Goal: Obtain resource: Obtain resource

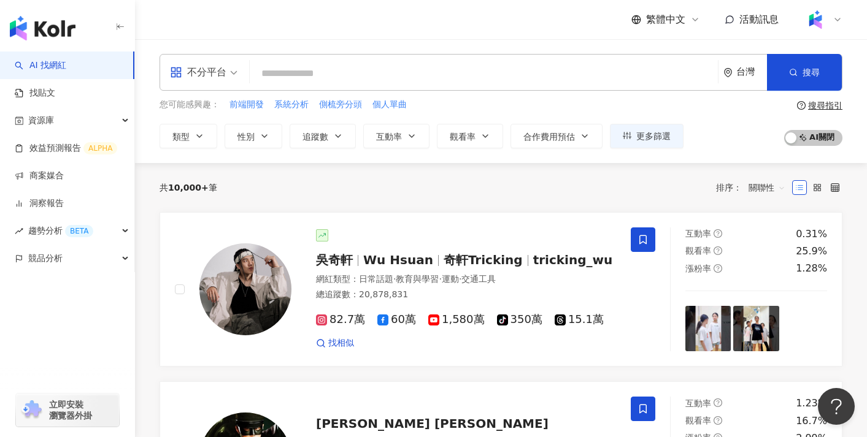
click at [731, 133] on div "您可能感興趣： 前端開發 系統分析 側梳旁分頭 個人單曲 類型 性別 追蹤數 互動率 觀看率 合作費用預估 更多篩選 搜尋指引 AI 開啟 AI 關閉" at bounding box center [501, 123] width 683 height 50
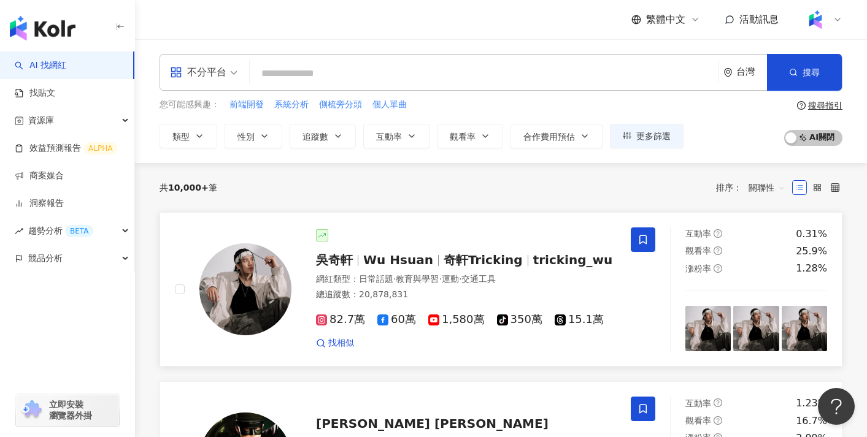
click at [425, 302] on div "網紅類型 ： 日常話題 · 教育與學習 · 運動 · 交通工具 總追蹤數 ： 20,878,831" at bounding box center [466, 289] width 300 height 30
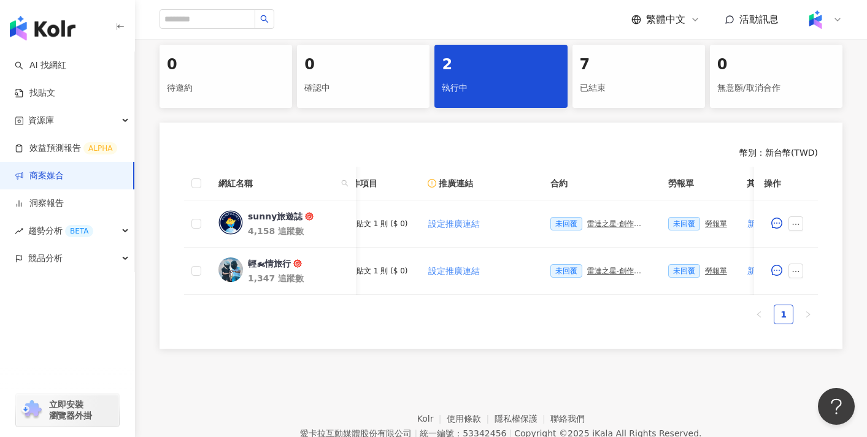
scroll to position [0, 150]
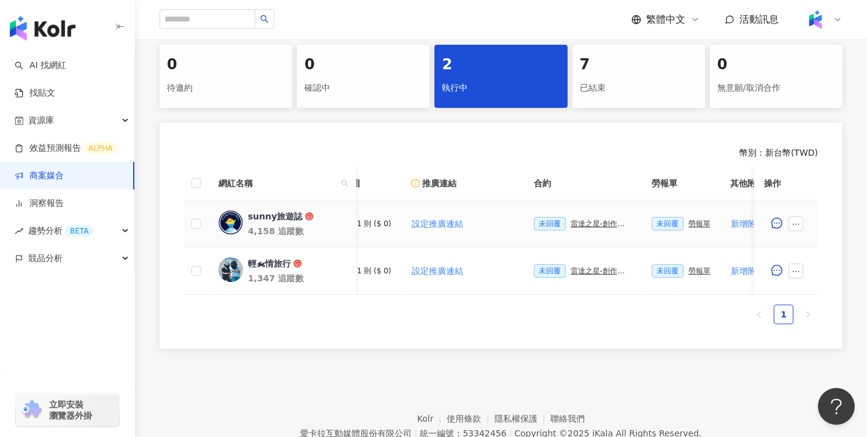
click at [588, 226] on div "雷達之星-創作者合約" at bounding box center [601, 224] width 61 height 9
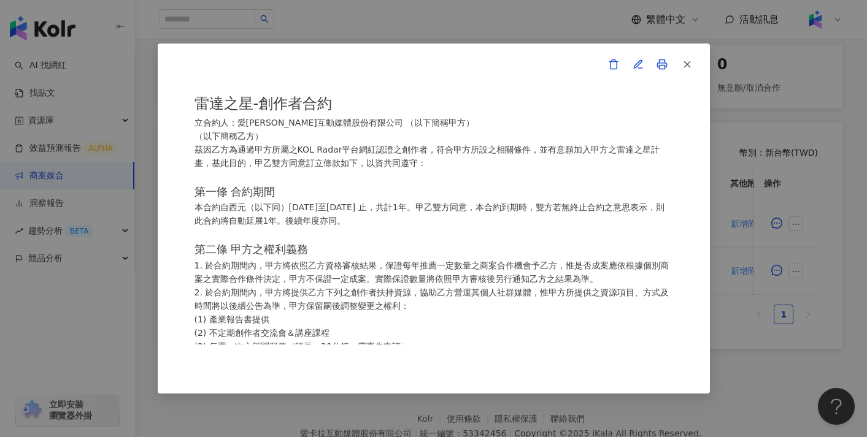
click at [794, 181] on div "雷達之星-創作者合約 立合約人：愛[PERSON_NAME]互動媒體股份有限公司 （以下簡稱甲方） （以下簡稱乙方） 茲因乙方為通過甲方所屬之KOL Rada…" at bounding box center [433, 218] width 867 height 437
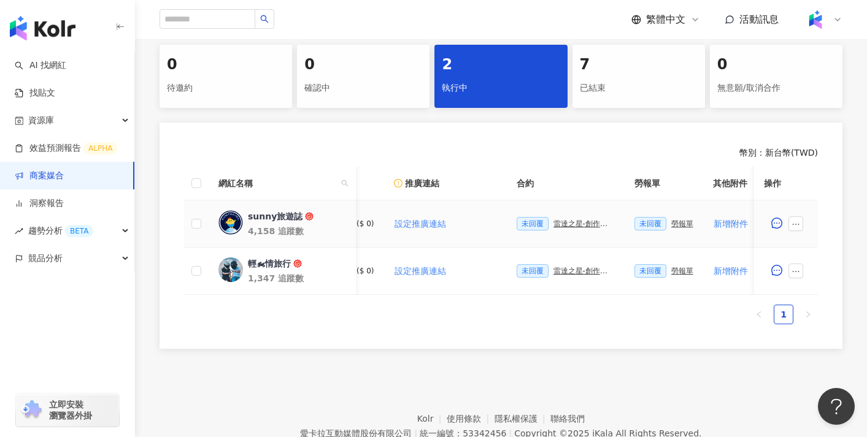
scroll to position [0, 185]
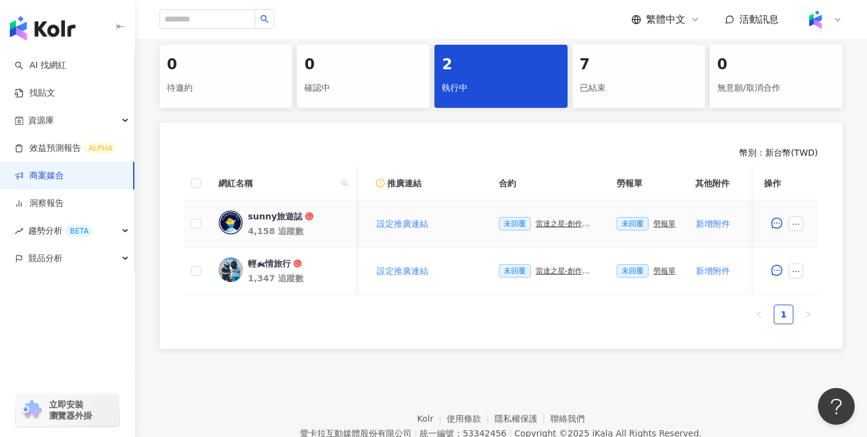
click at [565, 225] on div "雷達之星-創作者合約" at bounding box center [566, 224] width 61 height 9
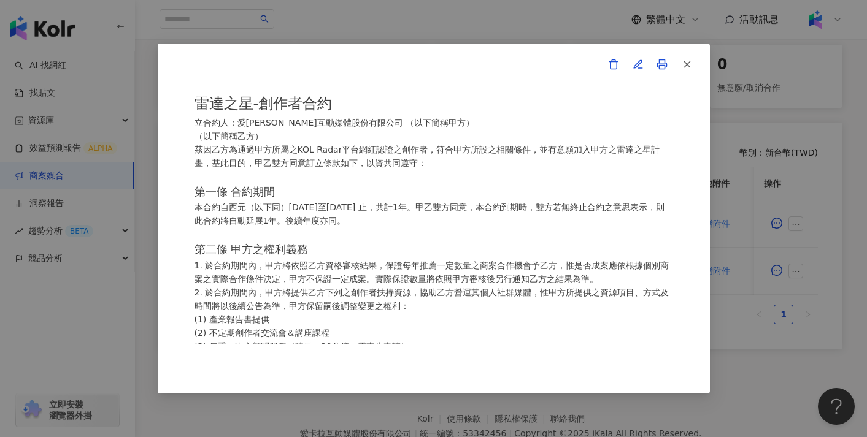
click at [774, 127] on div "雷達之星-創作者合約 立合約人：愛[PERSON_NAME]互動媒體股份有限公司 （以下簡稱甲方） （以下簡稱乙方） 茲因乙方為通過甲方所屬之KOL Rada…" at bounding box center [433, 218] width 867 height 437
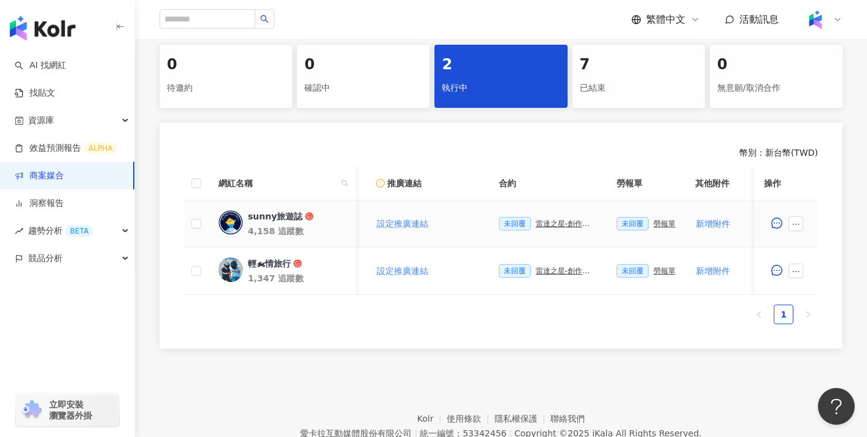
click at [658, 226] on div "勞報單" at bounding box center [664, 224] width 22 height 9
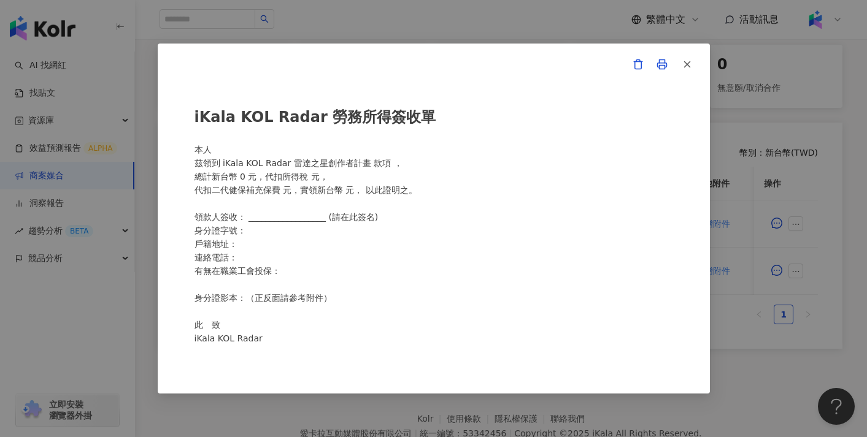
click at [660, 60] on polyline at bounding box center [662, 61] width 6 height 3
click at [688, 59] on icon "button" at bounding box center [687, 64] width 11 height 11
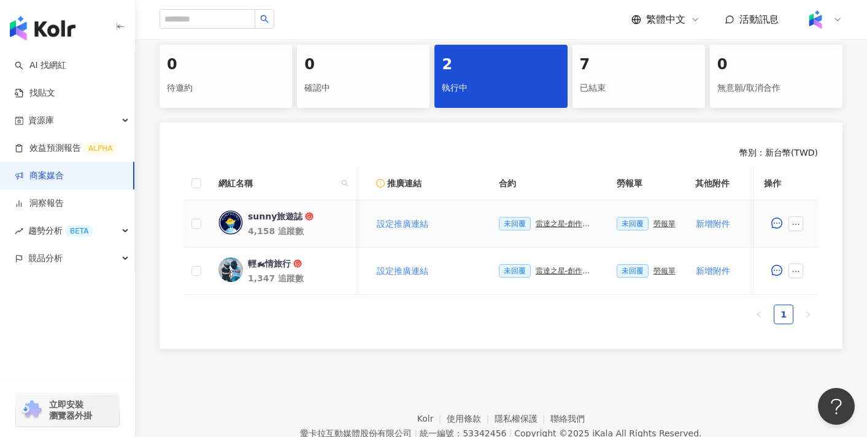
click at [558, 221] on div "雷達之星-創作者合約" at bounding box center [566, 224] width 61 height 9
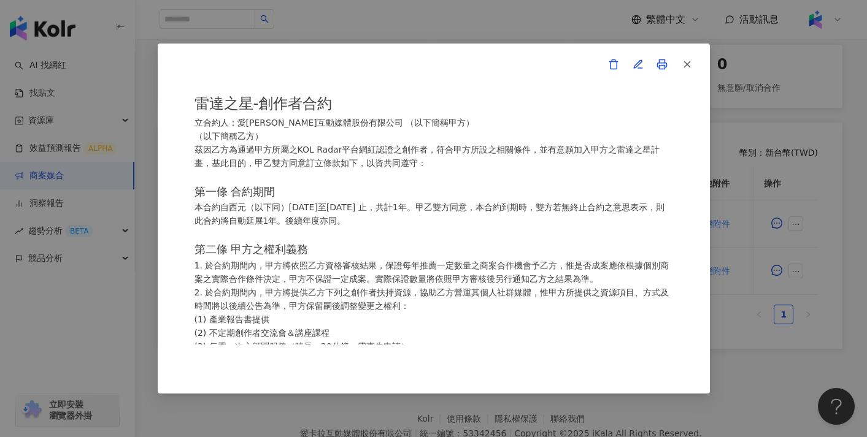
click at [657, 60] on icon at bounding box center [661, 64] width 11 height 11
